Goal: Information Seeking & Learning: Learn about a topic

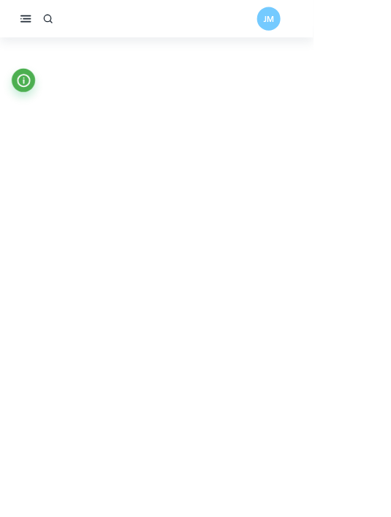
scroll to position [7239, 0]
